Goal: Task Accomplishment & Management: Complete application form

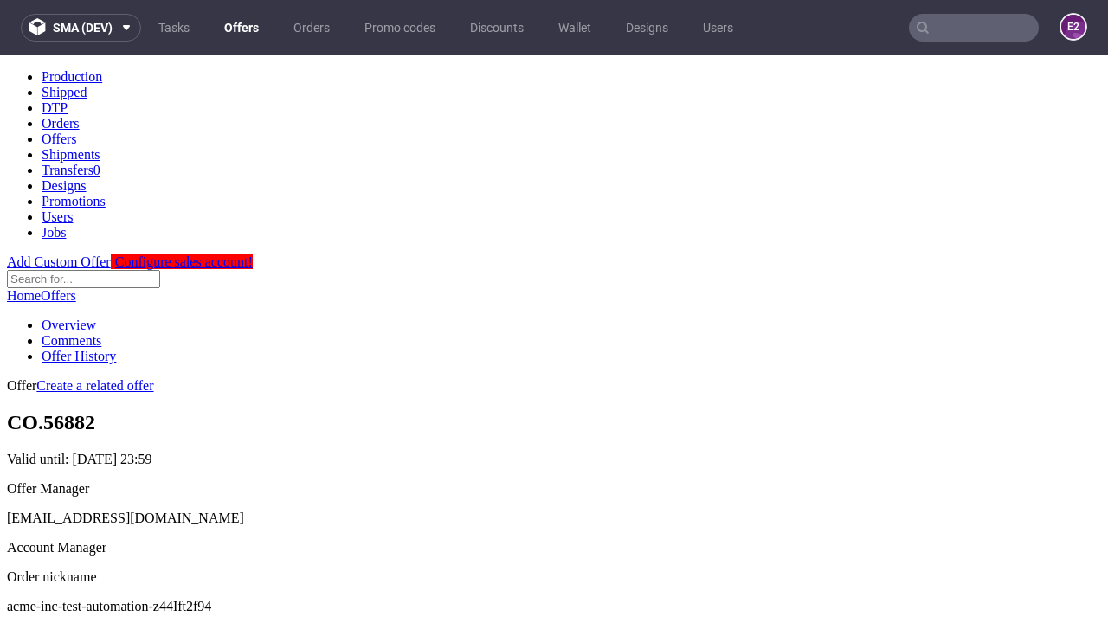
scroll to position [171, 0]
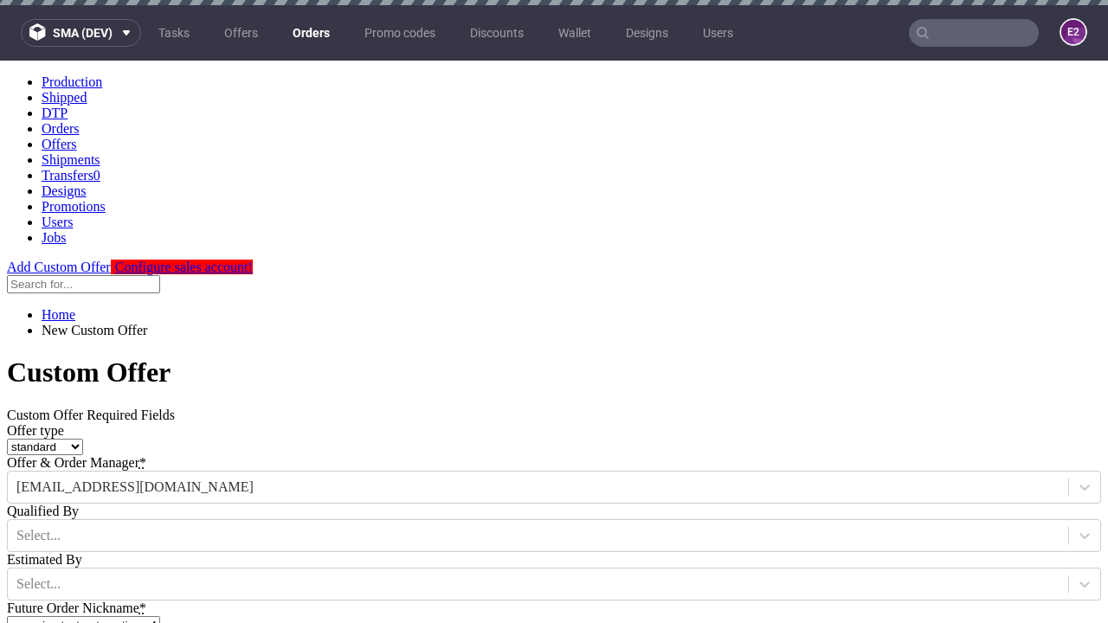
type input "acme-inc-test-automation-z44Ift2f94"
type input "2025-10-13"
type input "e2e-user-OL6k5Ej5ww@test.com"
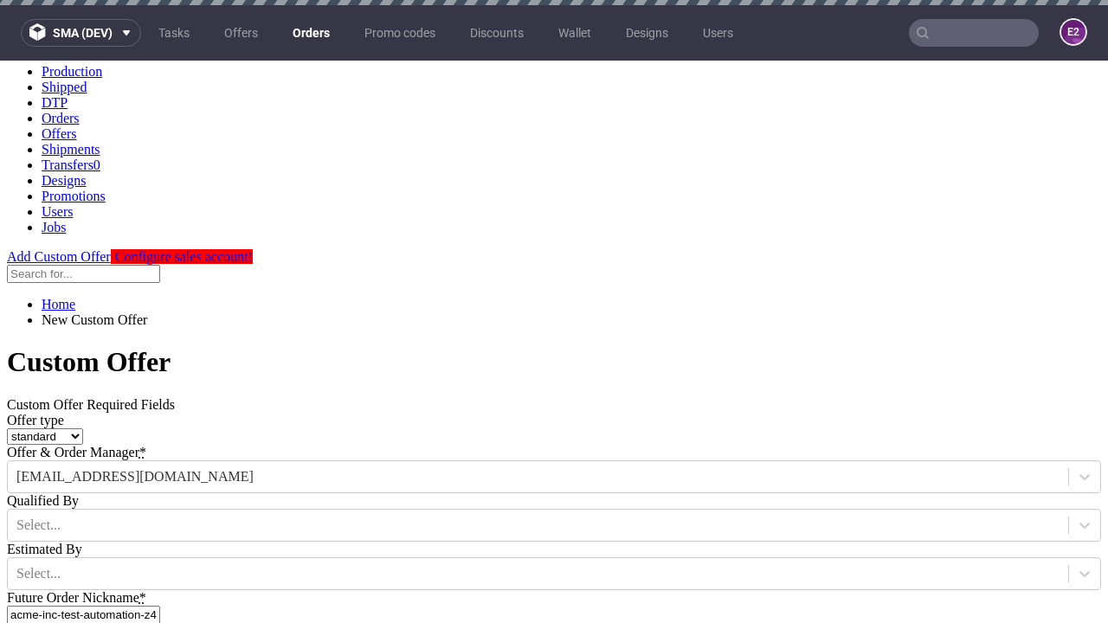
select select "gb"
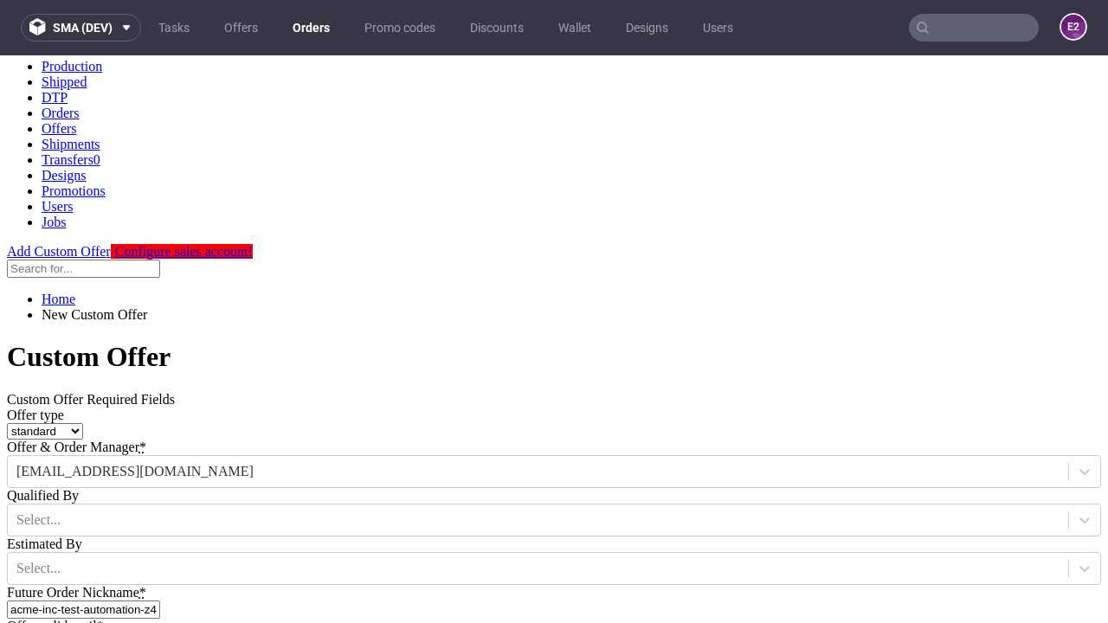
type input "e2e-user-OL6k5Ej5ww@test.com"
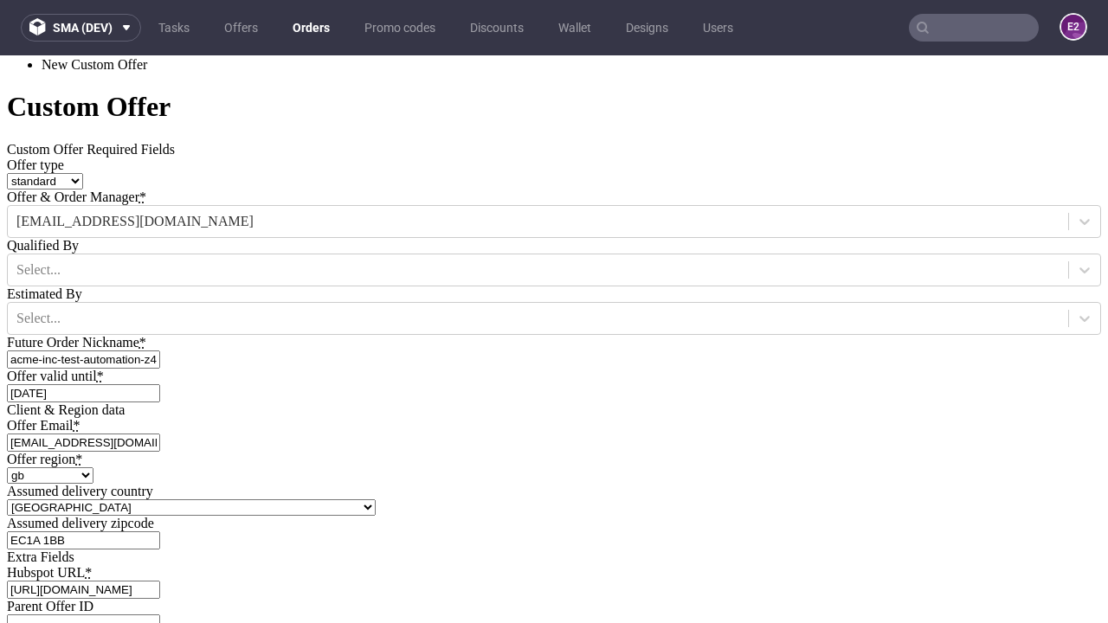
type input "https://app-eu1.hubspot.com/contacts/139493128/record/0-3/7600435676"
type input "Please wait..."
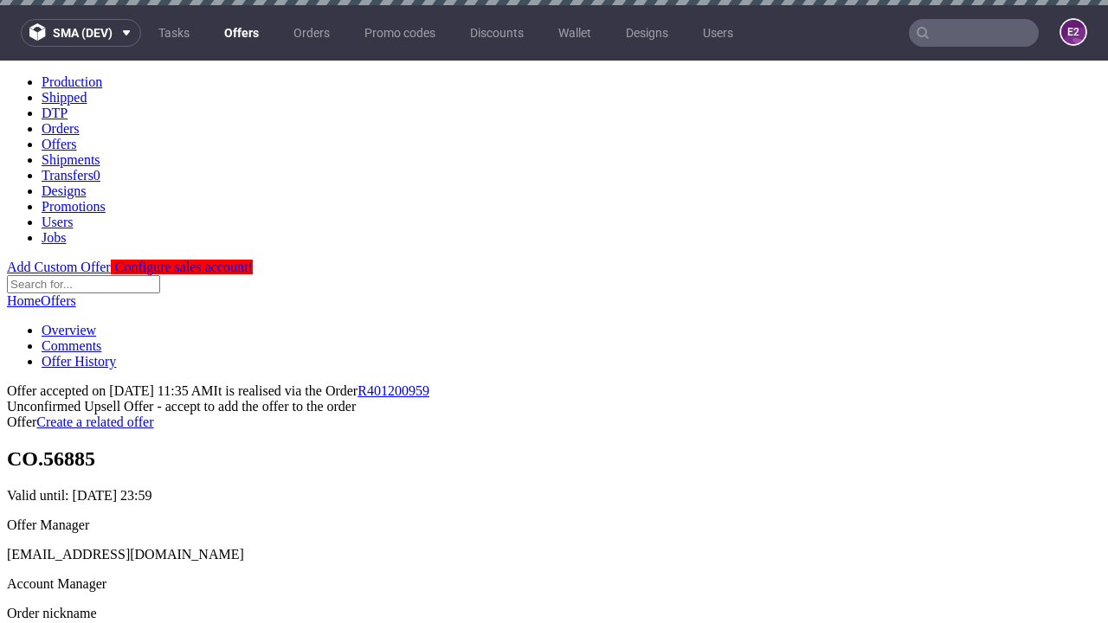
scroll to position [5, 0]
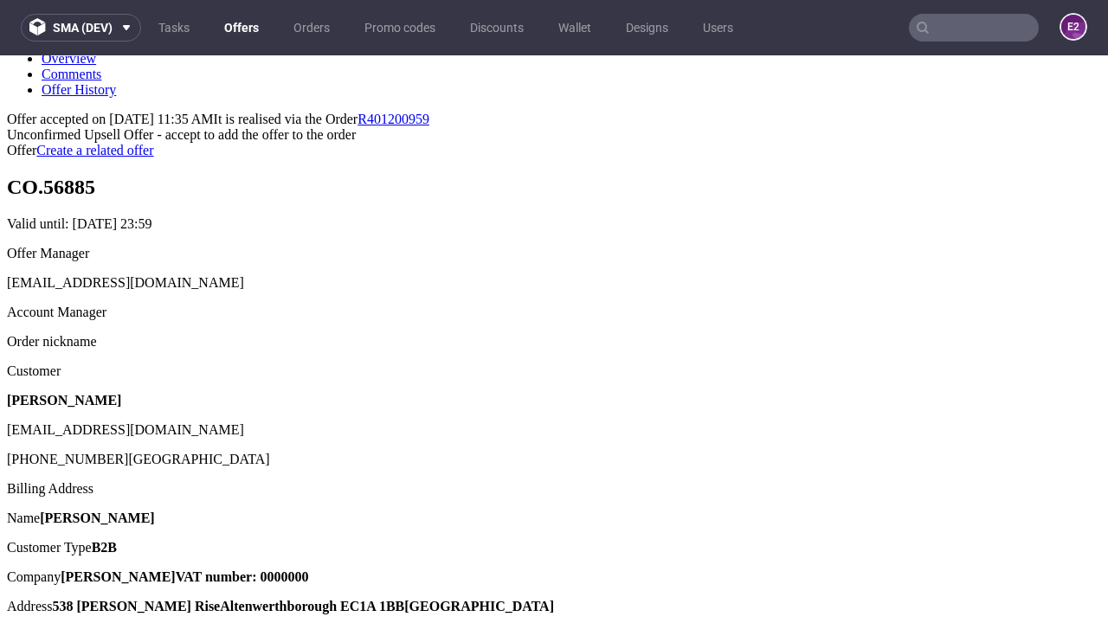
type input "In progress..."
